Goal: Find specific page/section: Find specific page/section

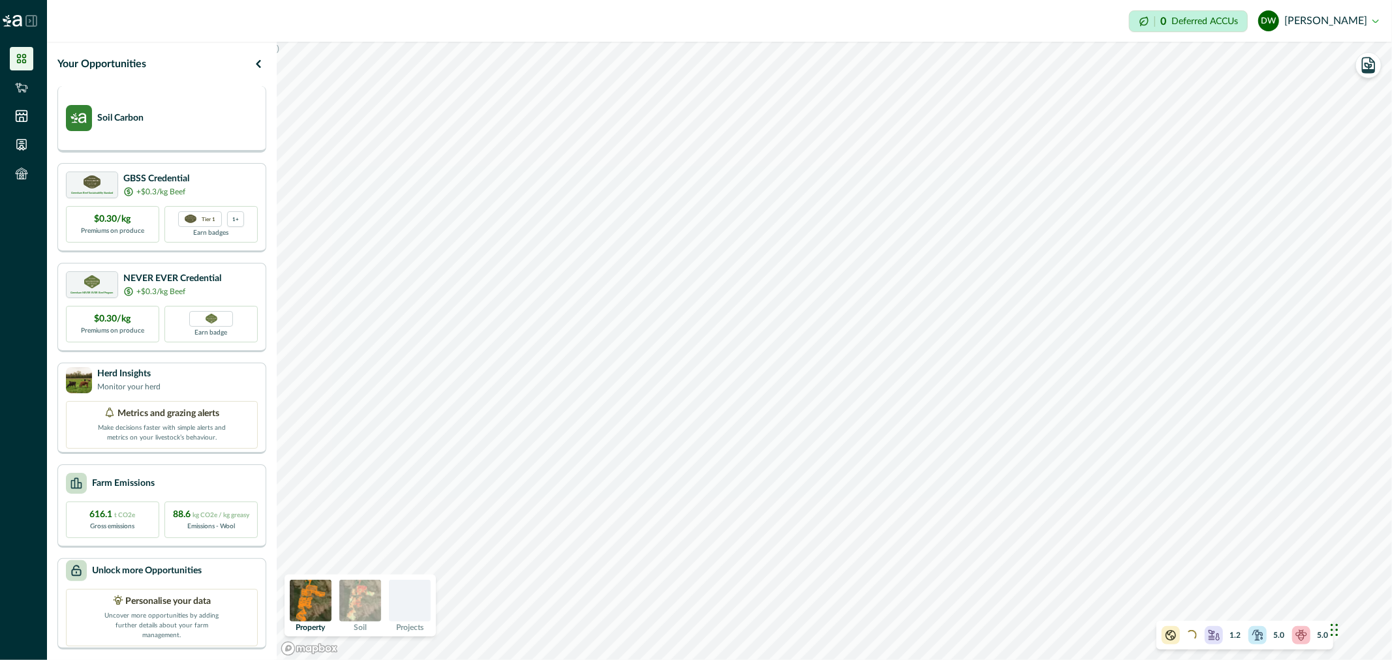
click at [89, 117] on img at bounding box center [79, 118] width 26 height 26
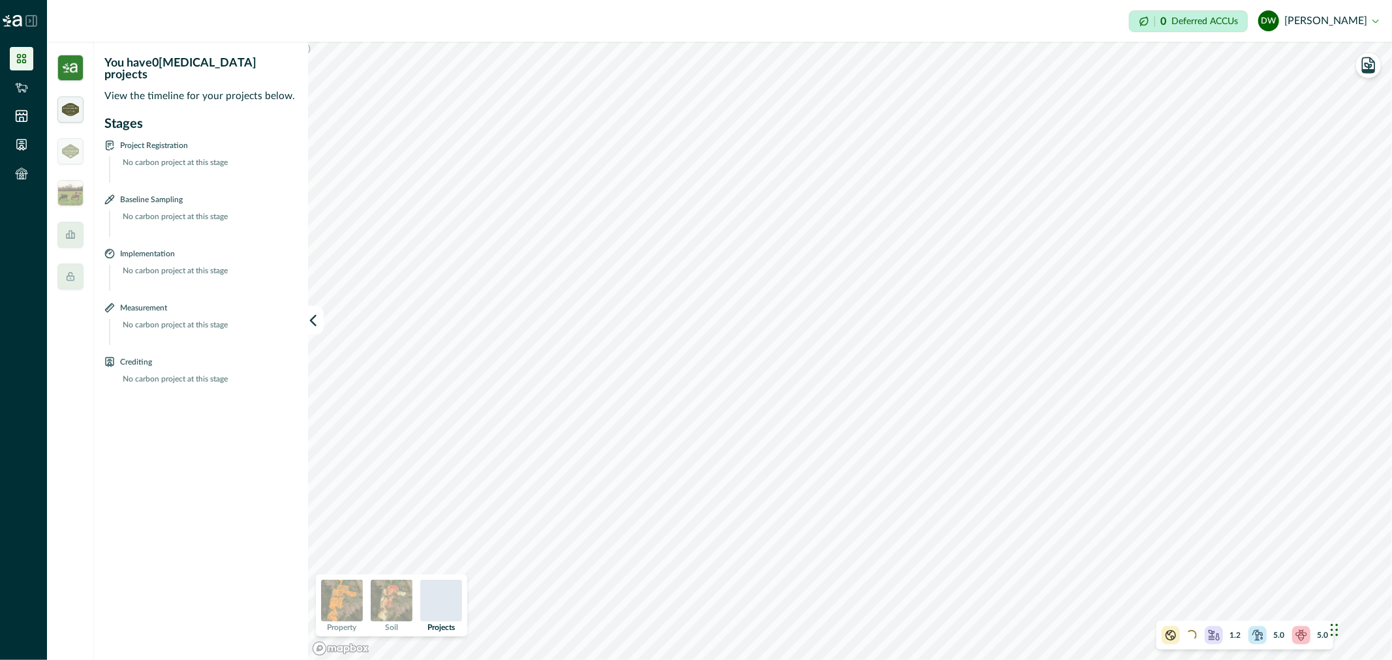
click at [74, 111] on img at bounding box center [70, 109] width 17 height 13
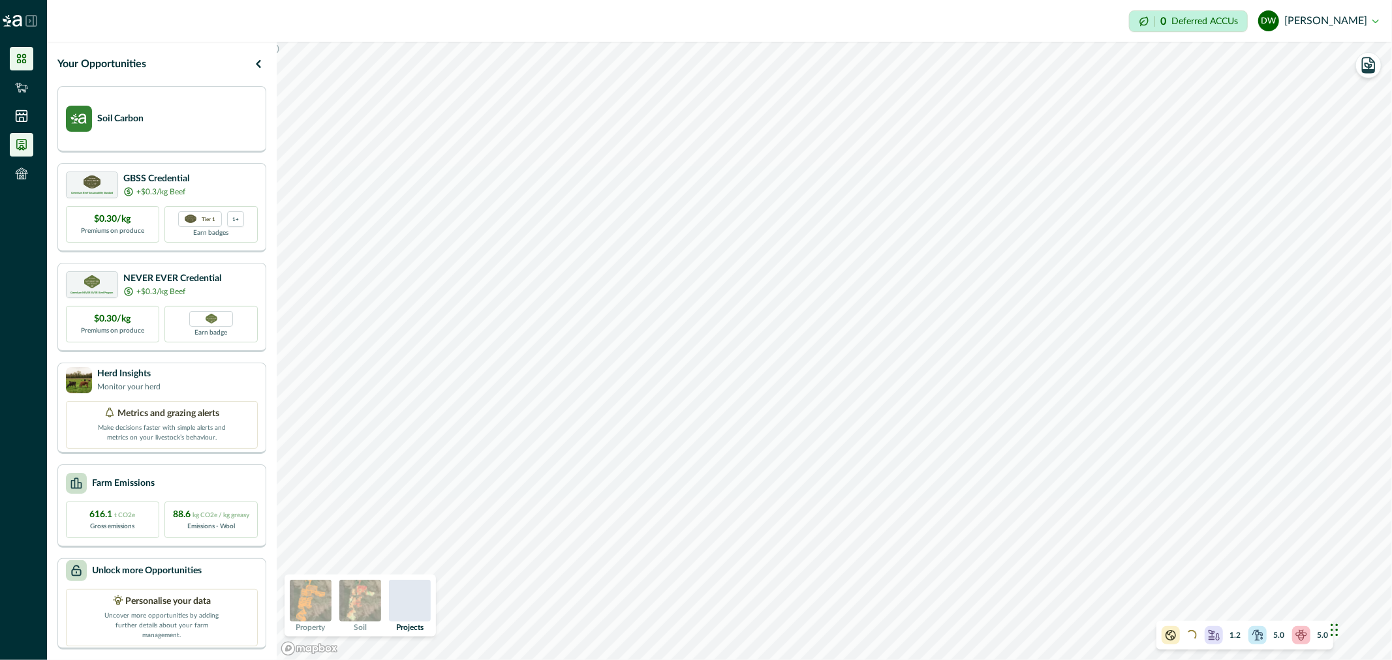
click at [20, 144] on icon at bounding box center [21, 145] width 9 height 10
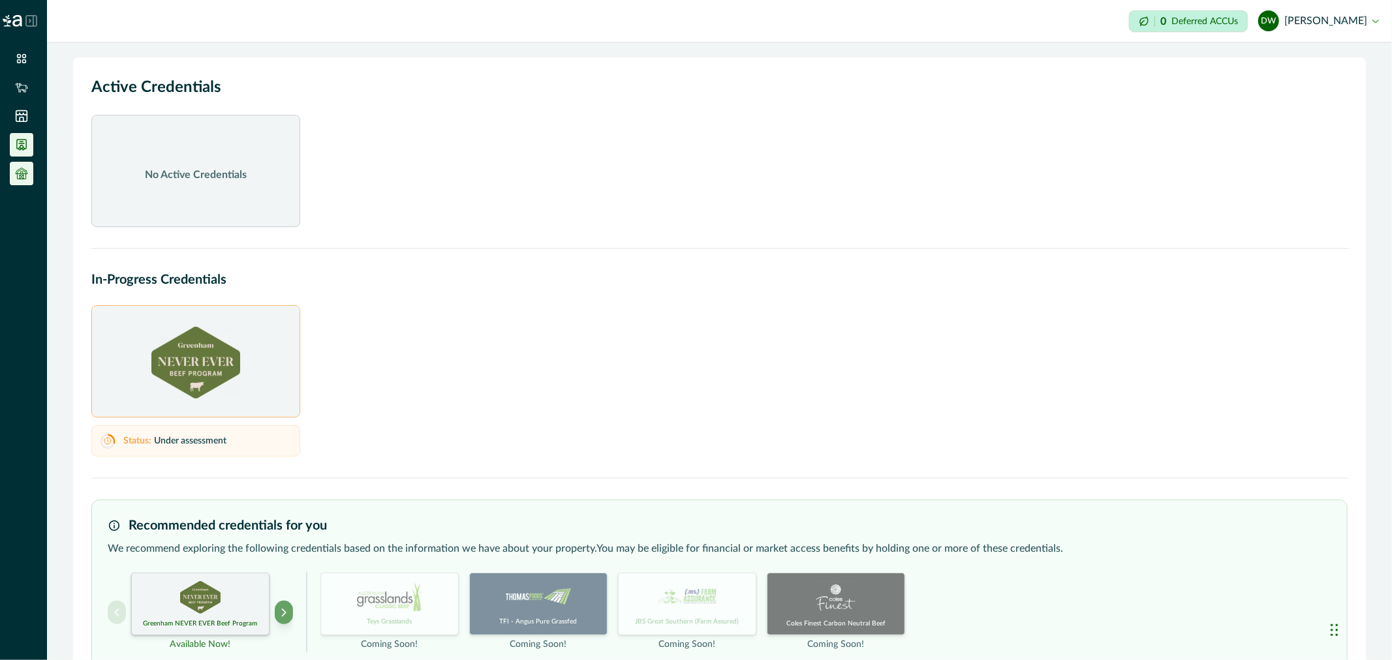
click at [27, 176] on icon at bounding box center [21, 173] width 13 height 13
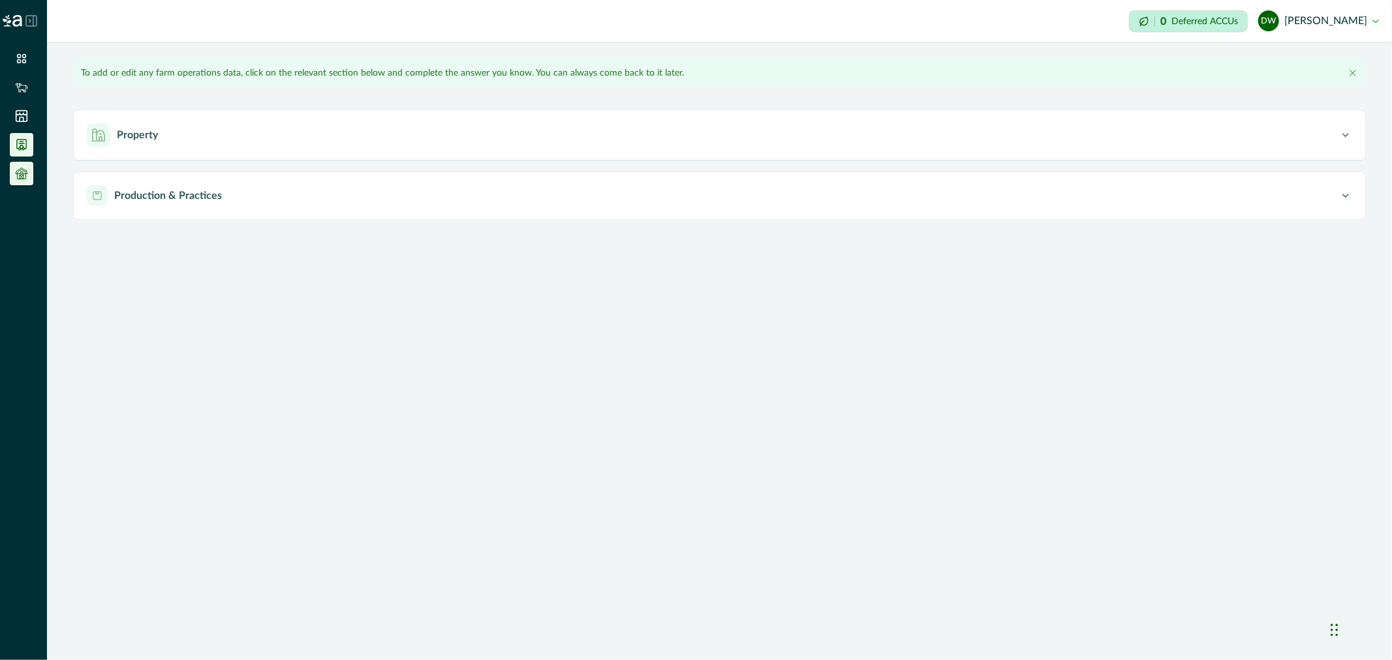
click at [25, 142] on icon at bounding box center [21, 144] width 13 height 13
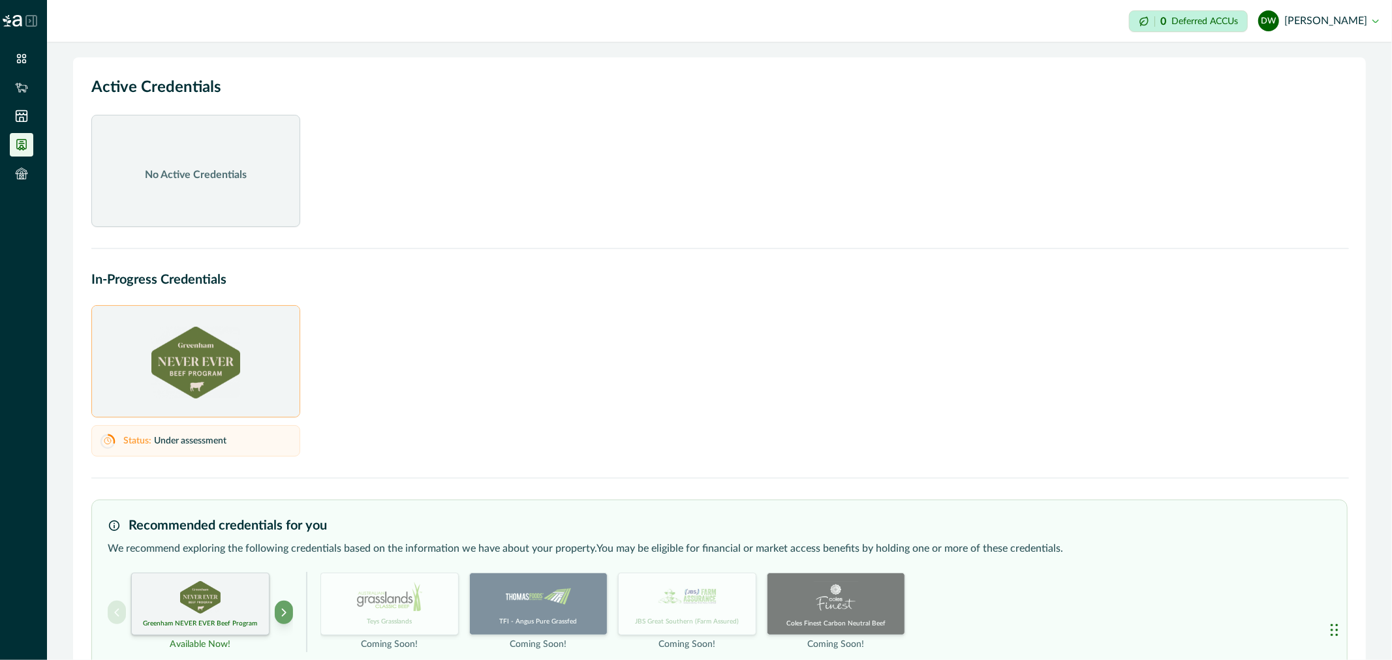
click at [496, 301] on div "In-Progress Credentials Status: Under assessment" at bounding box center [719, 363] width 1256 height 187
